Goal: Information Seeking & Learning: Learn about a topic

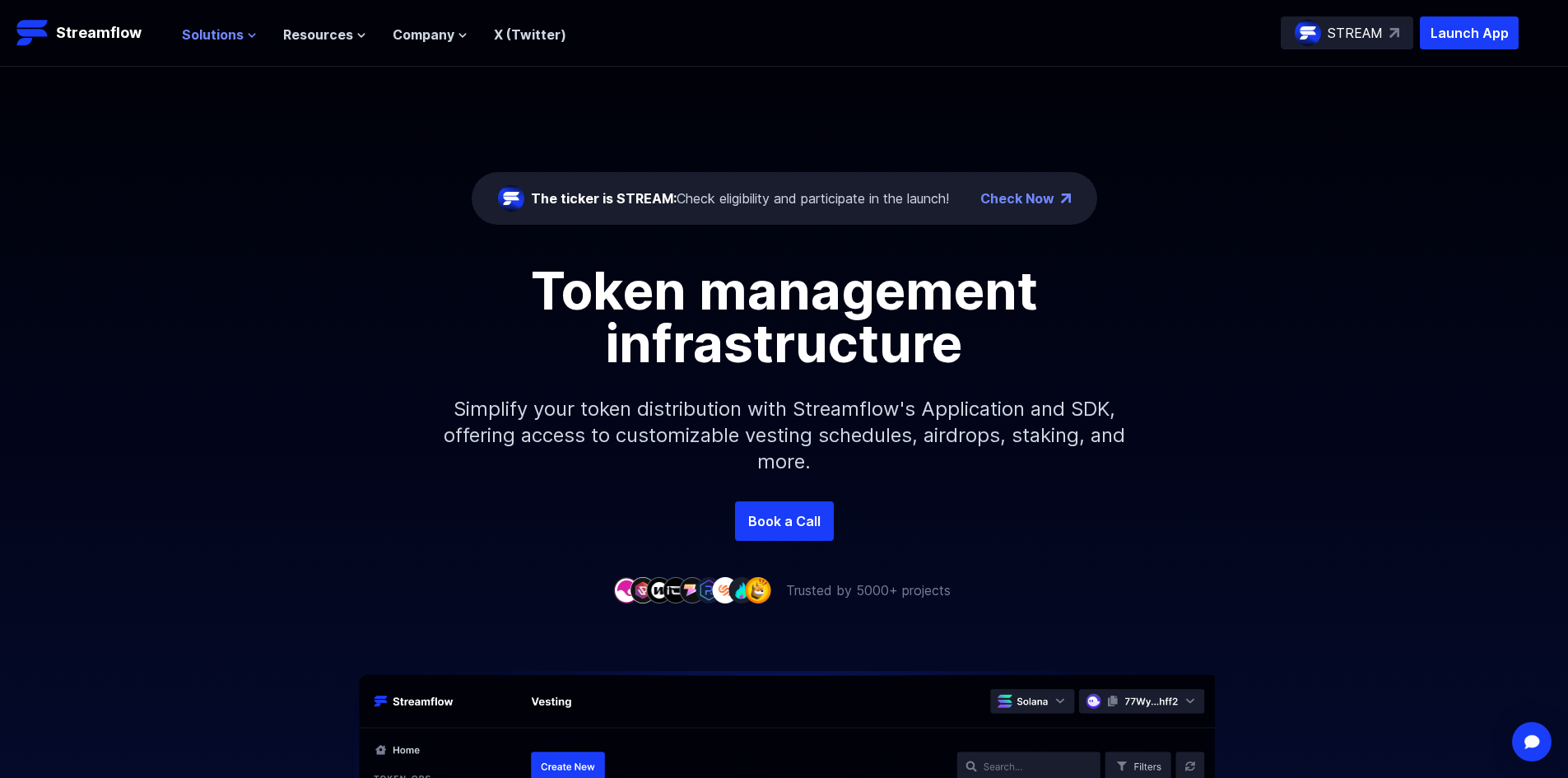
click at [223, 38] on span "Solutions" at bounding box center [213, 34] width 62 height 19
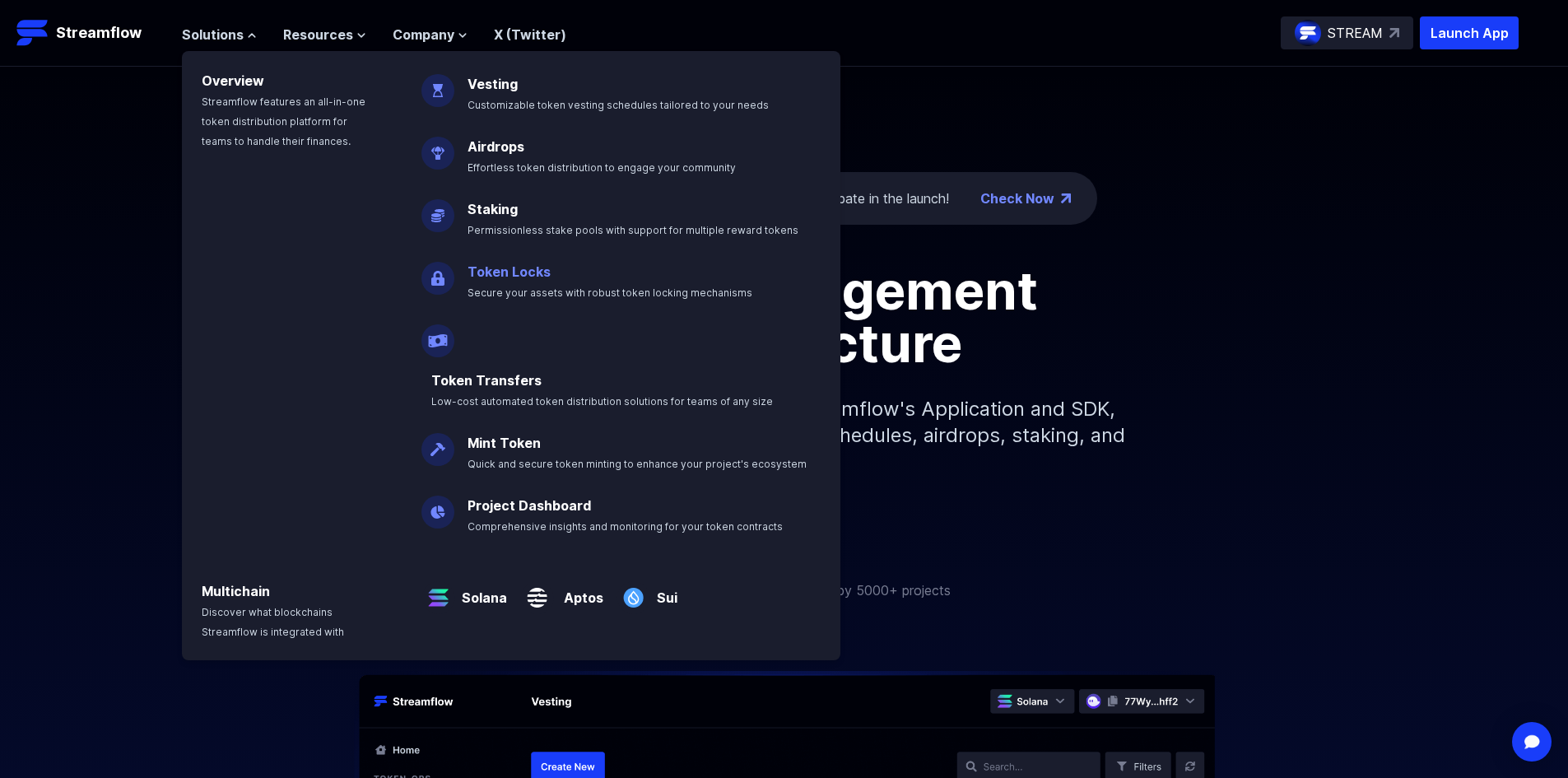
click at [512, 279] on link "Token Locks" at bounding box center [510, 271] width 83 height 17
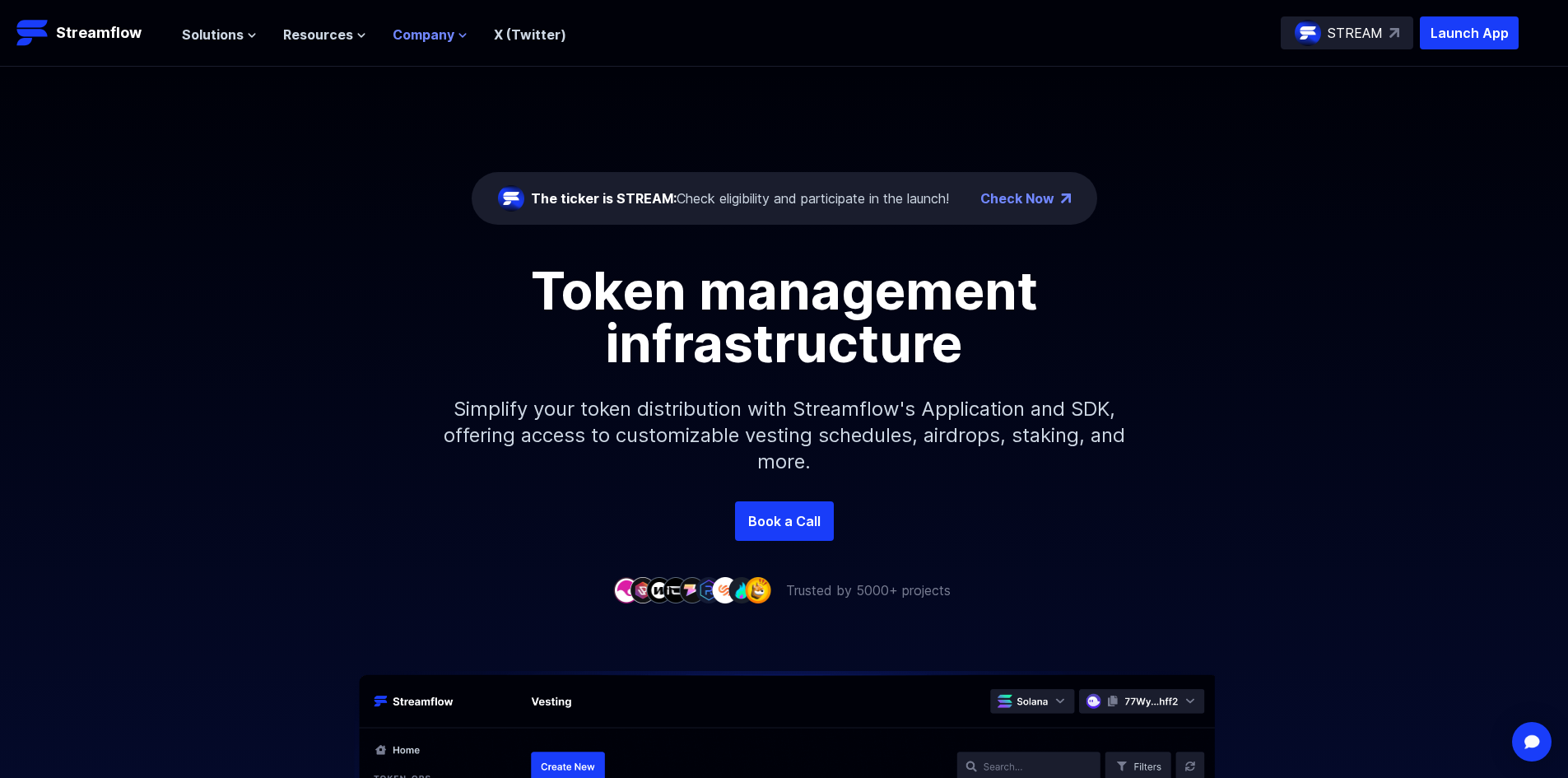
click at [445, 37] on span "Company" at bounding box center [423, 34] width 62 height 19
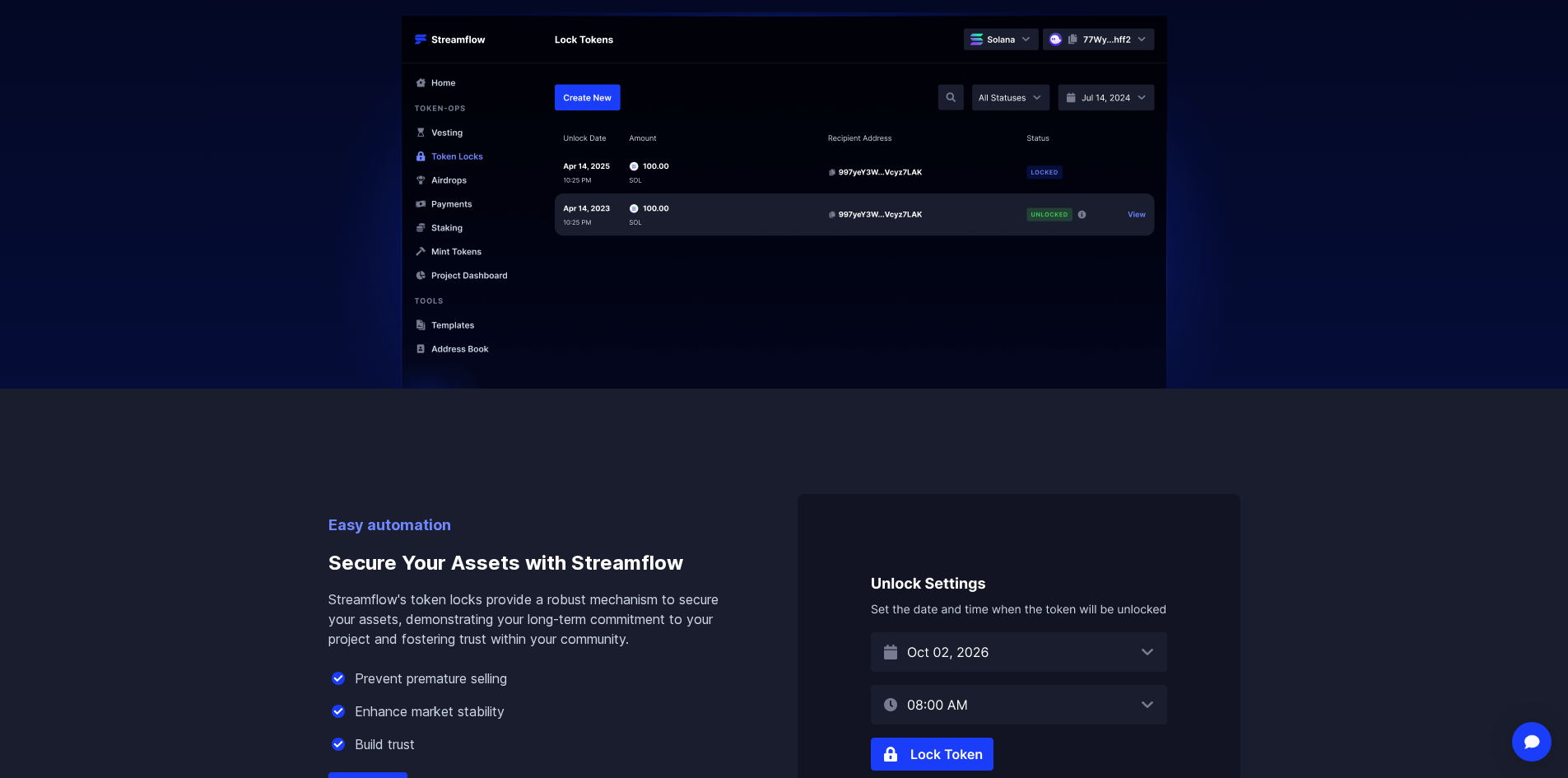
scroll to position [906, 0]
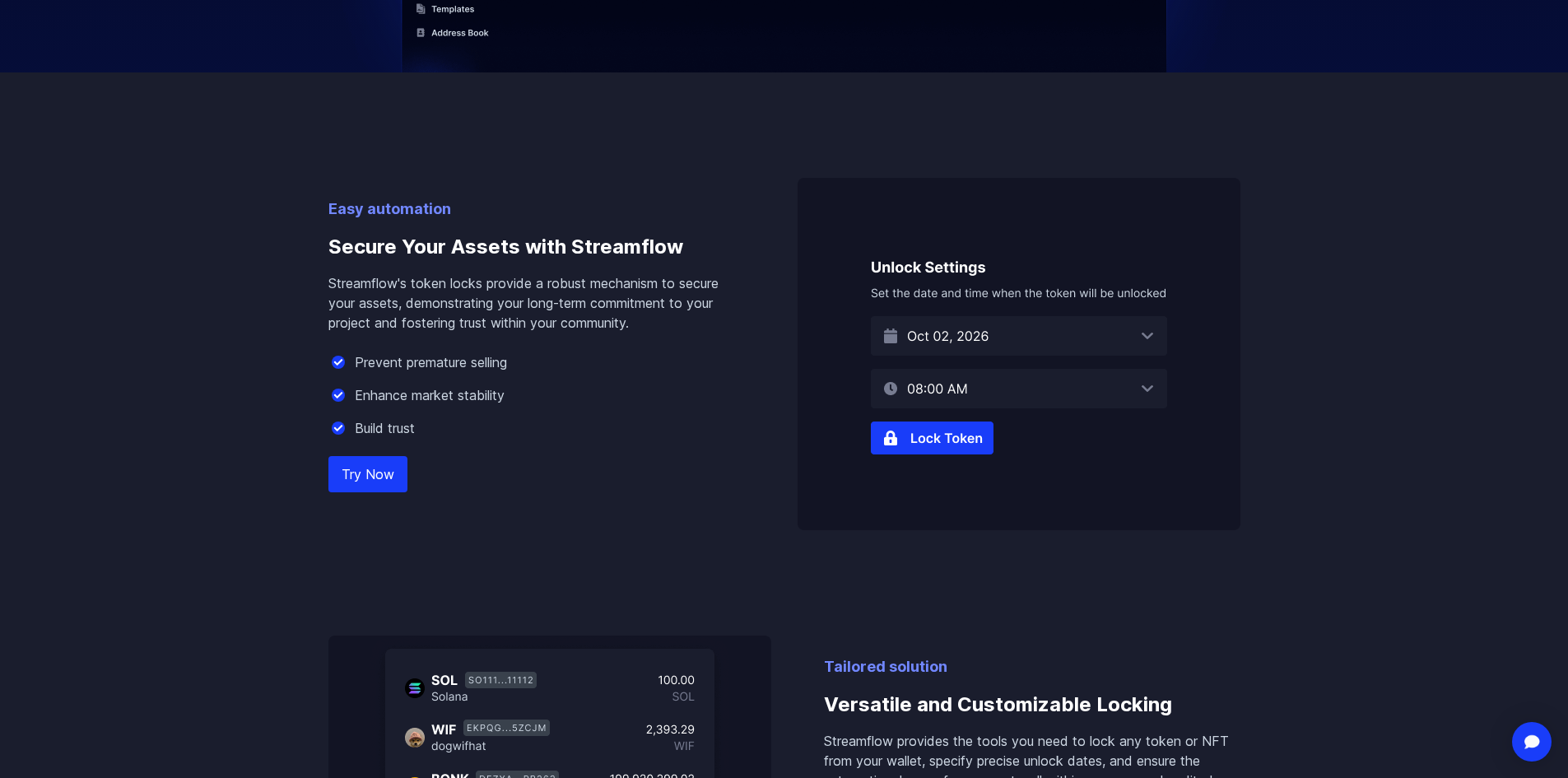
click at [1070, 336] on img at bounding box center [1019, 354] width 443 height 353
click at [1149, 336] on img at bounding box center [1019, 354] width 443 height 353
click at [1138, 338] on img at bounding box center [1019, 354] width 443 height 353
click at [967, 441] on img at bounding box center [1019, 354] width 443 height 353
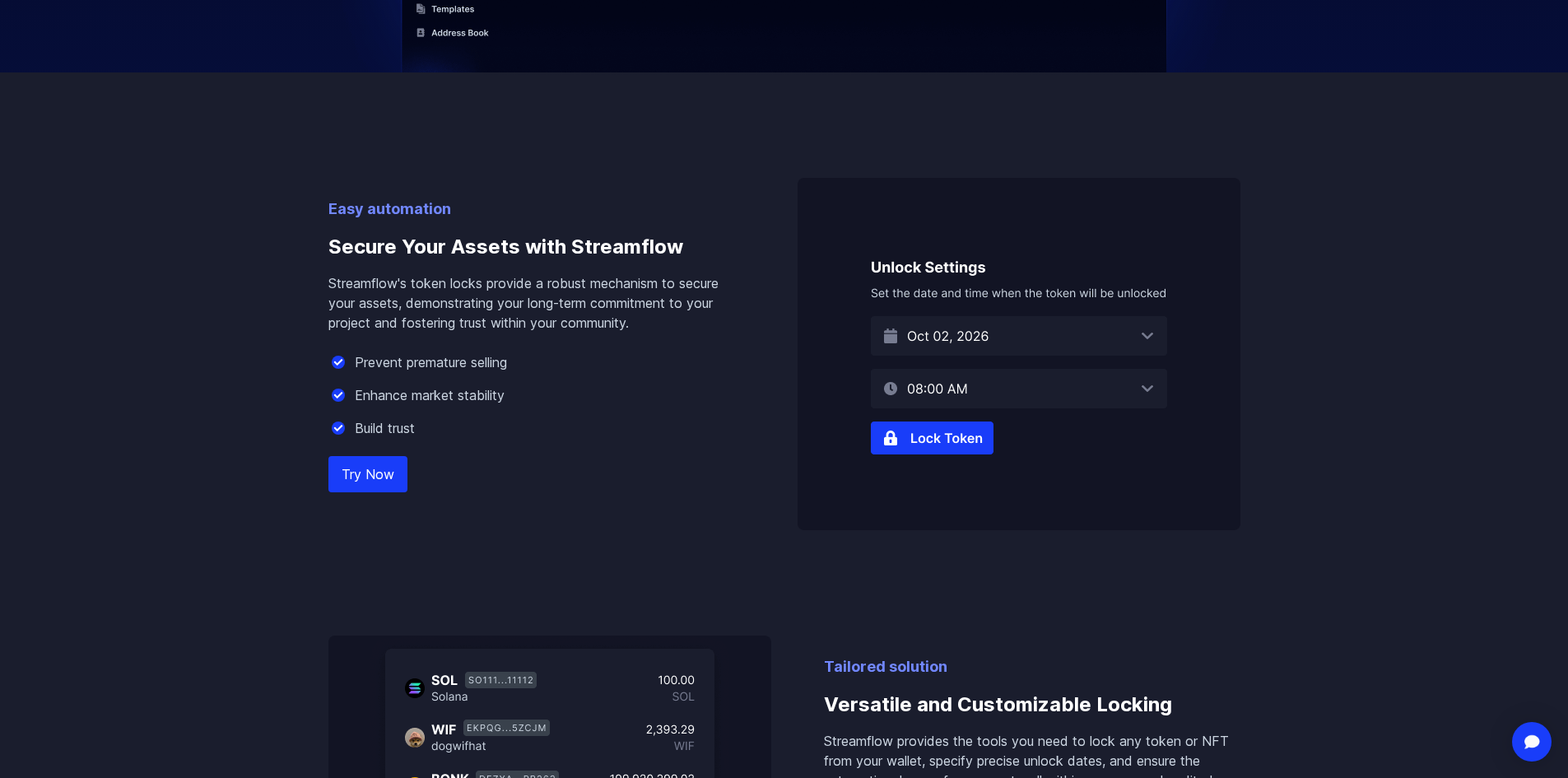
click at [967, 441] on img at bounding box center [1019, 354] width 443 height 353
click at [1049, 365] on img at bounding box center [1019, 354] width 443 height 353
click at [979, 447] on img at bounding box center [1019, 354] width 443 height 353
click at [947, 462] on img at bounding box center [1019, 354] width 443 height 353
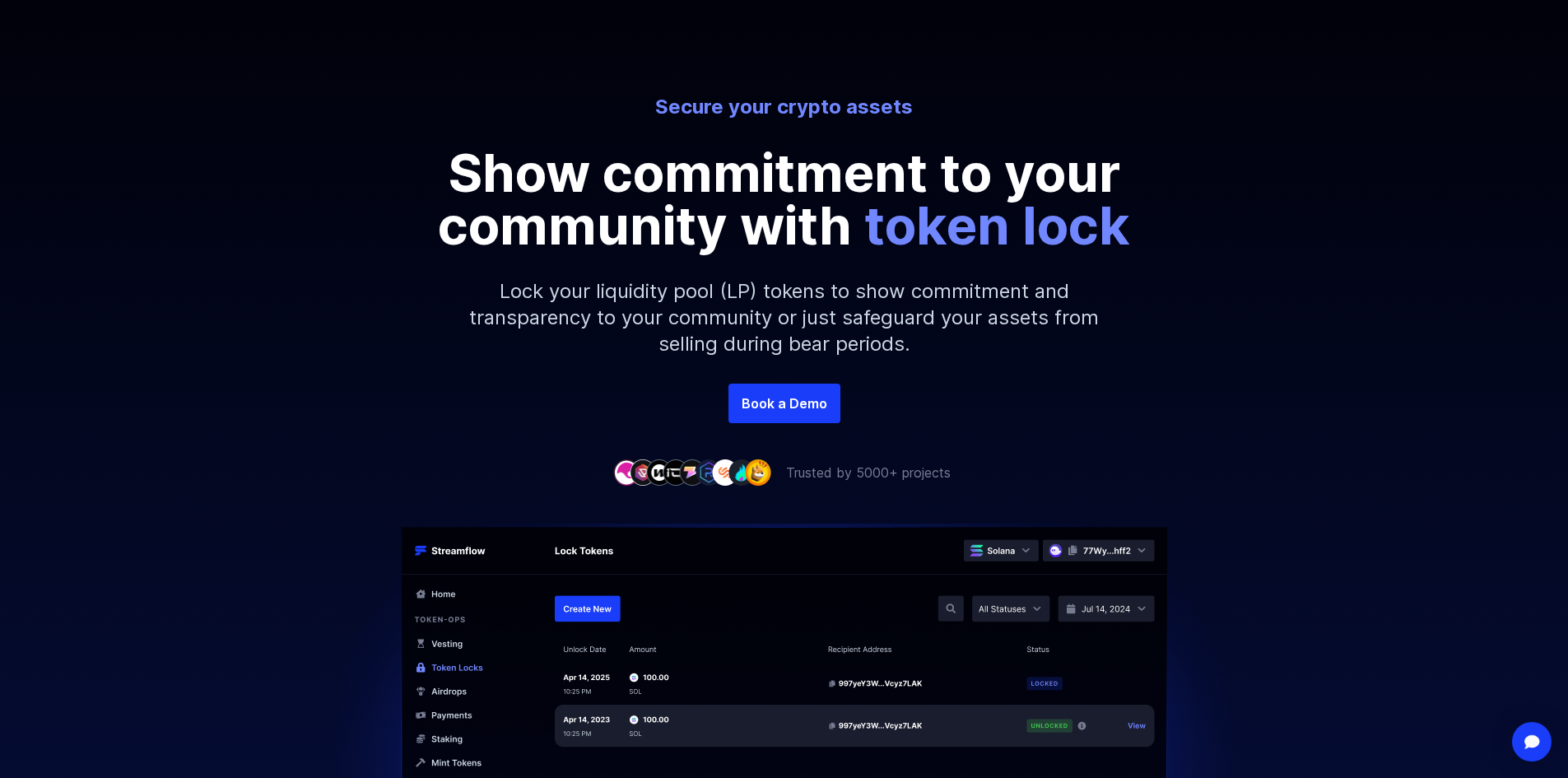
scroll to position [0, 0]
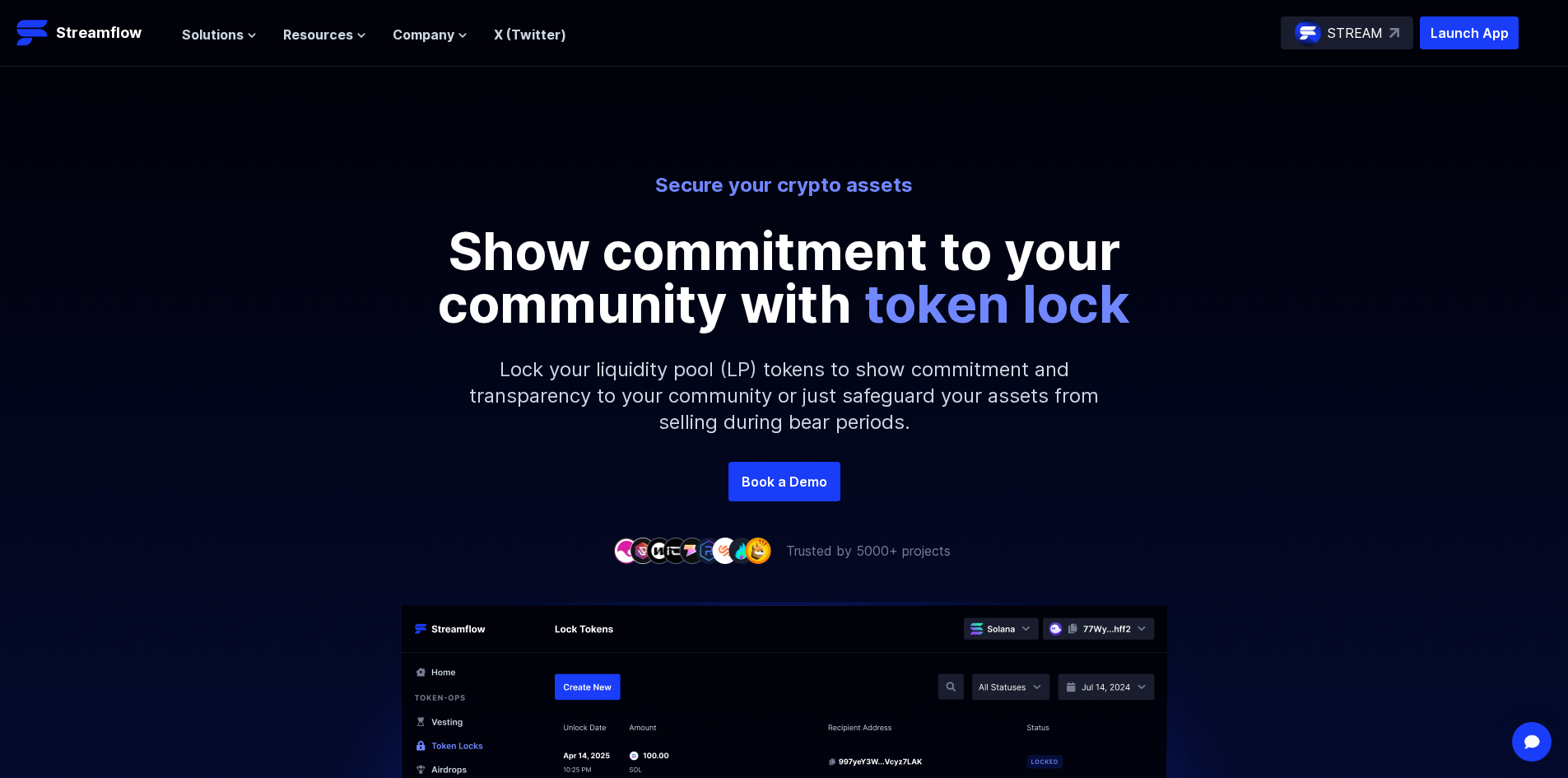
click at [1355, 38] on p "STREAM" at bounding box center [1355, 33] width 55 height 19
click at [409, 51] on header "Streamflow Launch App STREAM Solutions Overview Streamflow features an all-in-o…" at bounding box center [784, 33] width 1568 height 67
click at [414, 39] on span "Company" at bounding box center [423, 34] width 62 height 19
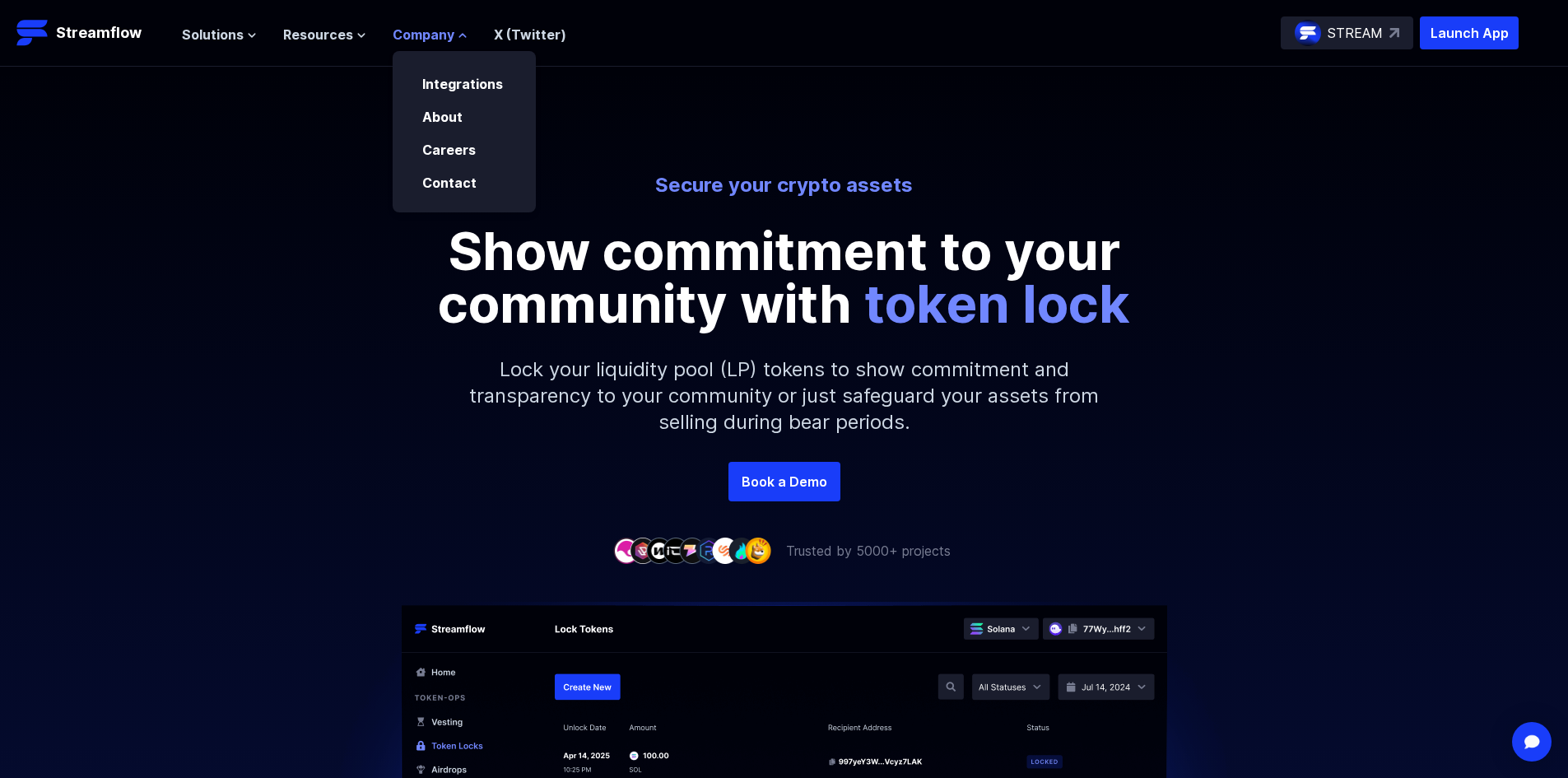
click at [414, 39] on span "Company" at bounding box center [423, 34] width 62 height 19
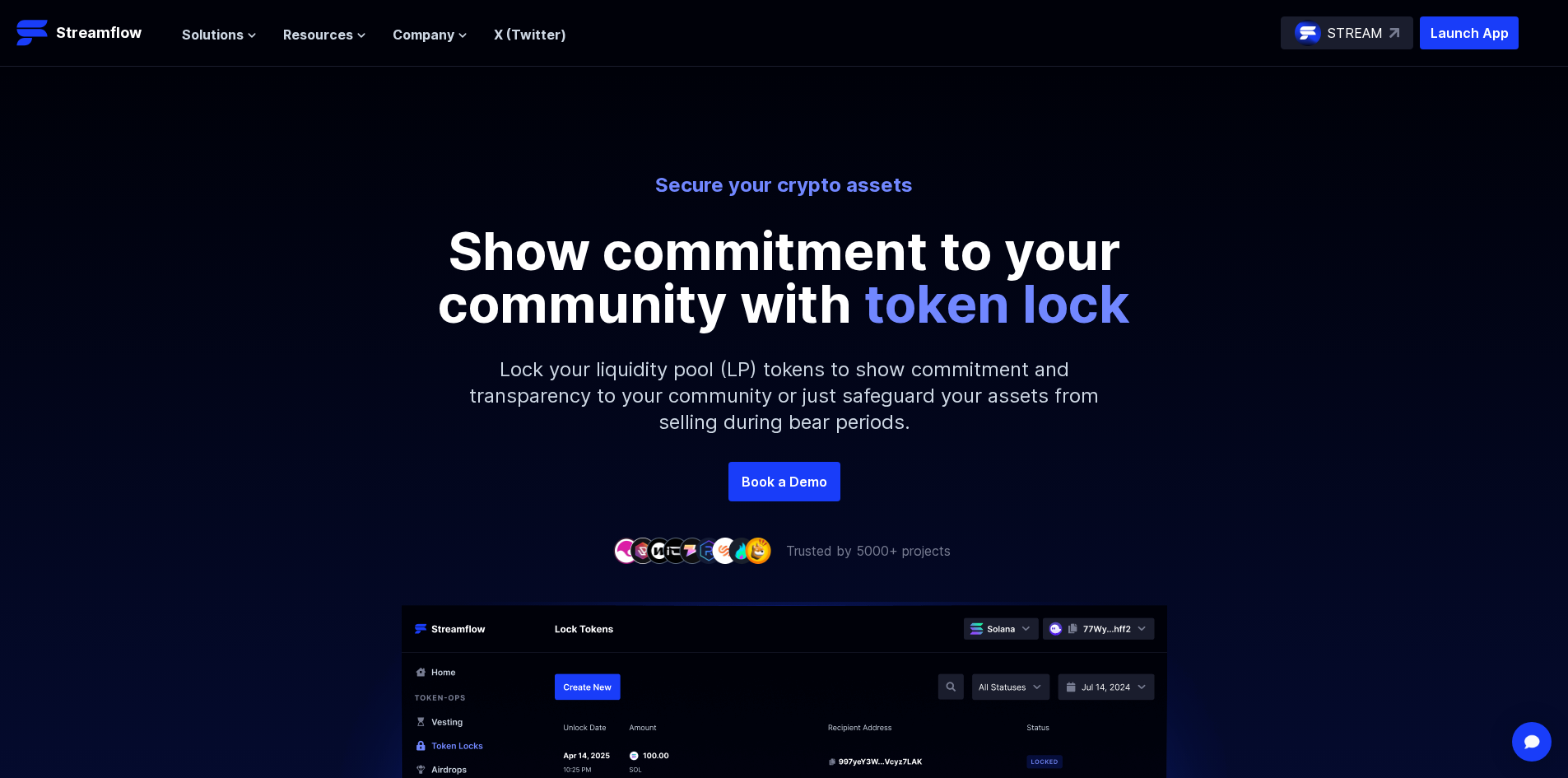
click at [287, 59] on header "Streamflow Launch App STREAM Solutions Overview Streamflow features an all-in-o…" at bounding box center [784, 33] width 1568 height 67
click at [310, 41] on span "Resources" at bounding box center [318, 34] width 70 height 19
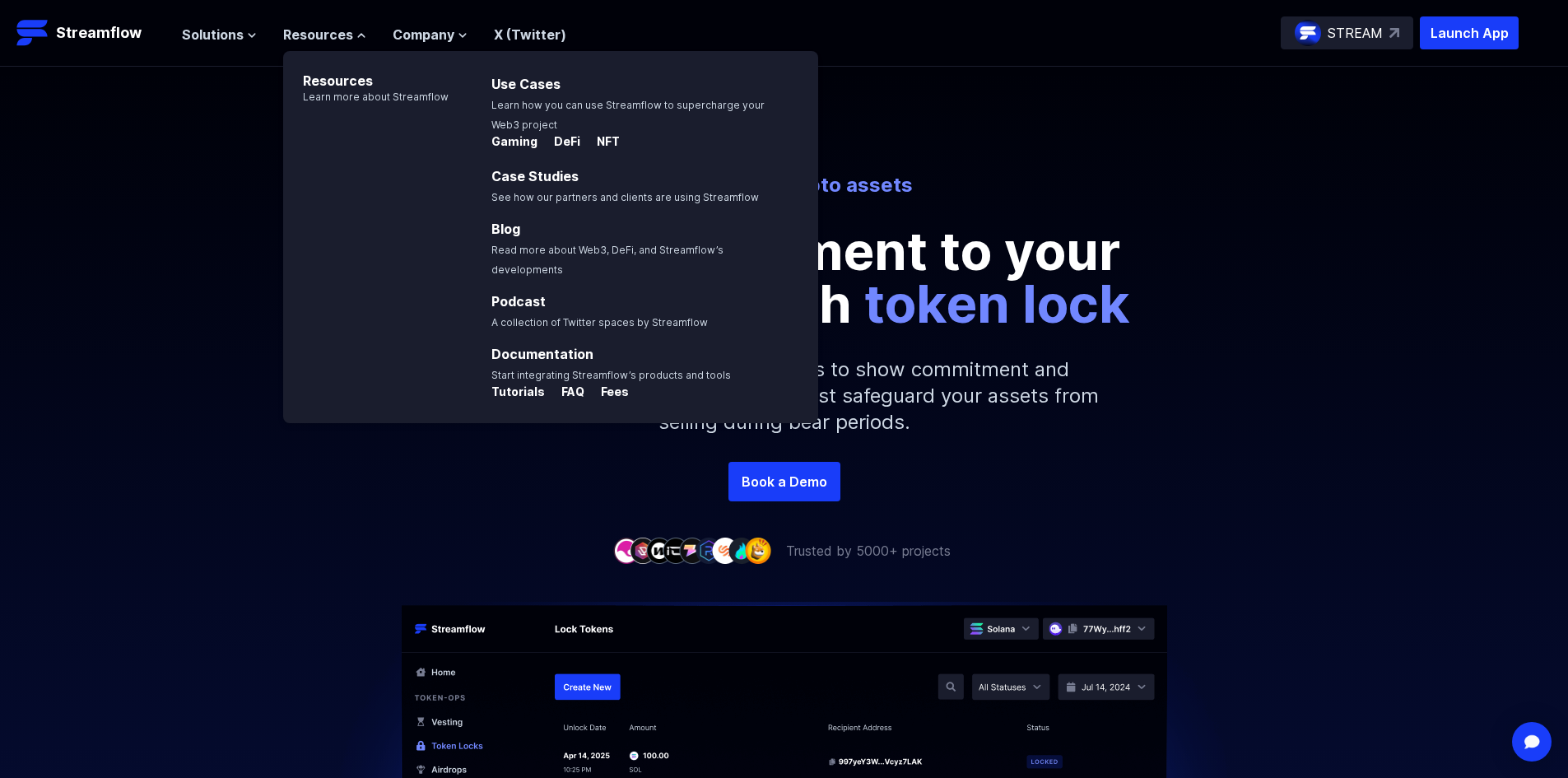
click at [217, 22] on nav "Solutions Overview Streamflow features an all-in-one token distribution platfor…" at bounding box center [374, 33] width 384 height 22
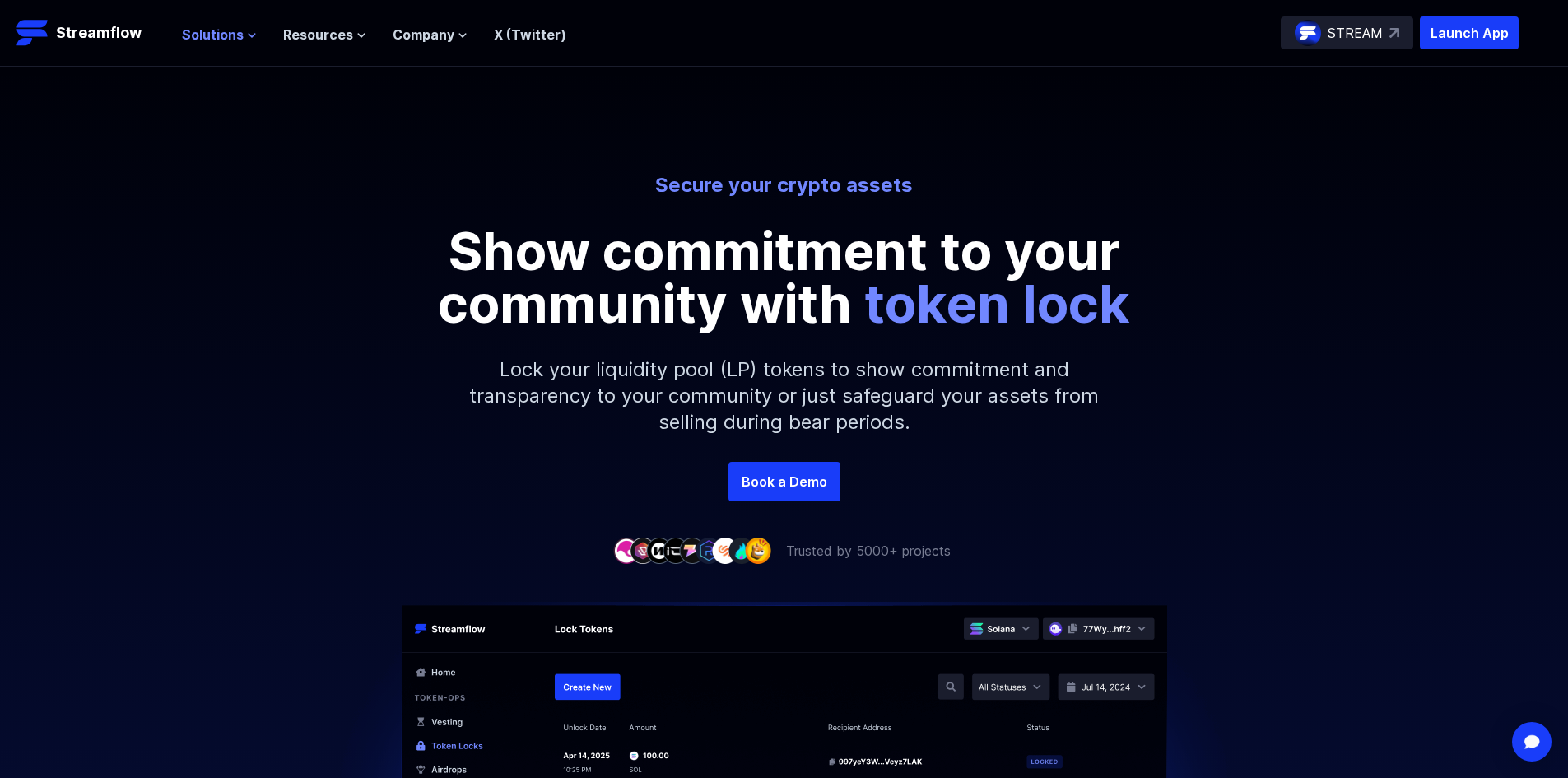
click at [232, 39] on span "Solutions" at bounding box center [213, 34] width 62 height 19
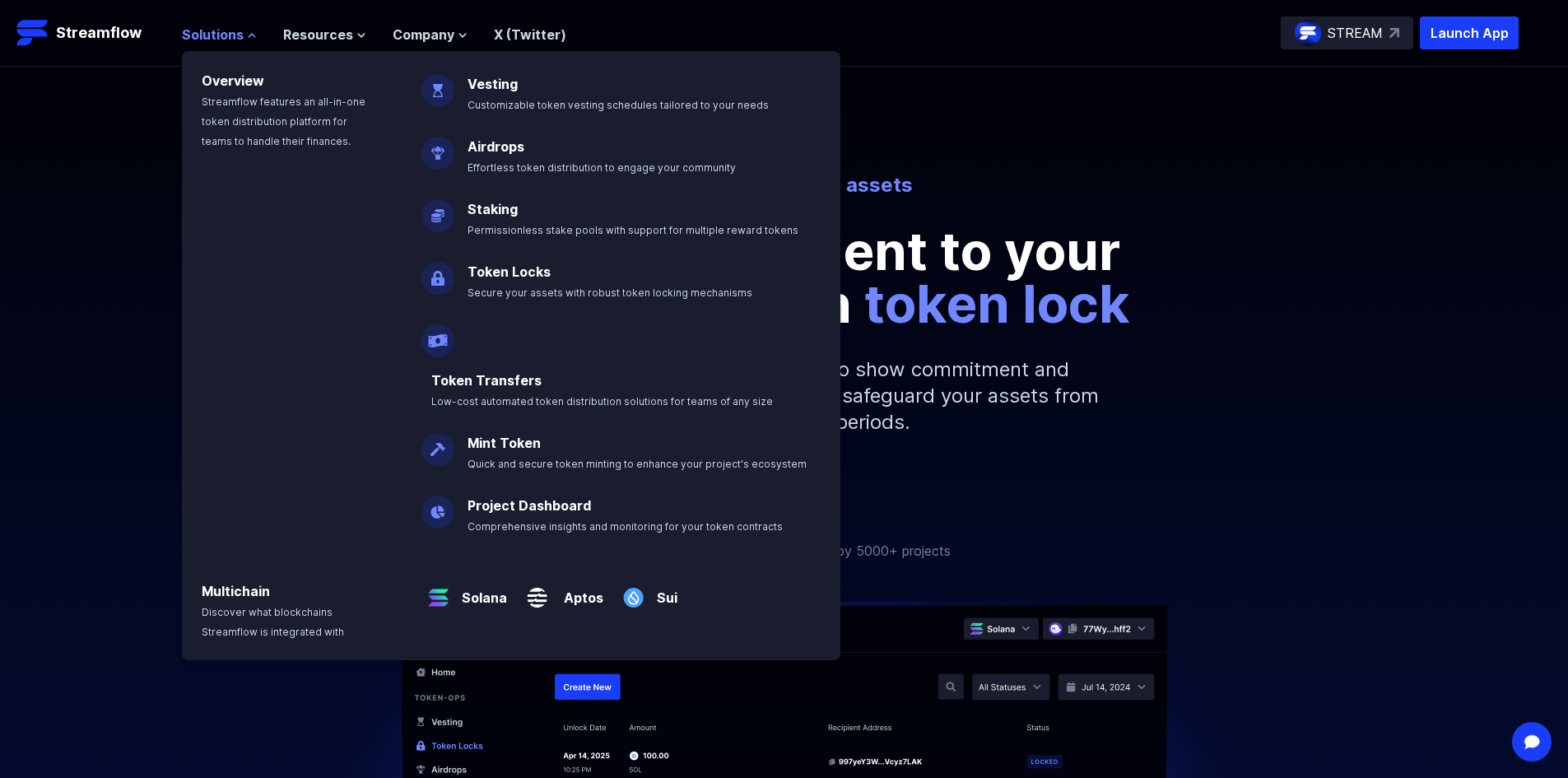
click at [232, 39] on span "Solutions" at bounding box center [213, 34] width 62 height 19
